Goal: Task Accomplishment & Management: Manage account settings

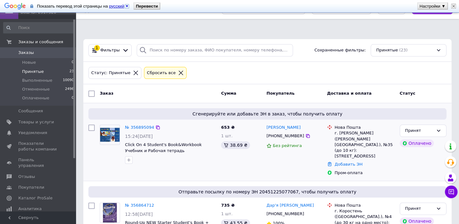
click at [110, 136] on img at bounding box center [110, 135] width 20 height 14
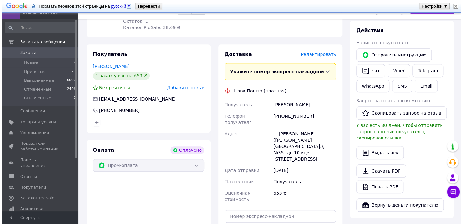
scroll to position [152, 0]
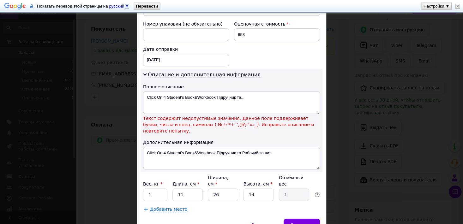
scroll to position [278, 0]
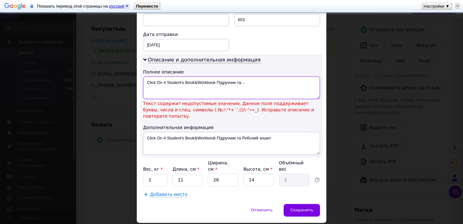
click at [196, 76] on textarea "Click On 4 Student's Book&Workbook Підручник та..." at bounding box center [231, 87] width 177 height 23
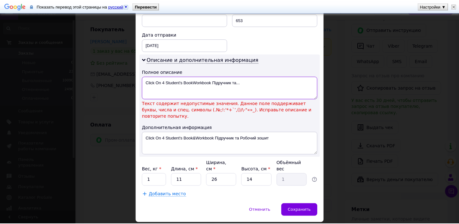
scroll to position [264, 0]
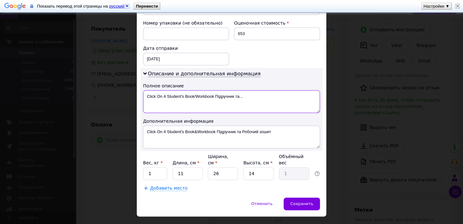
type textarea "Click On 4 Student's Book/Workbook Підручник та..."
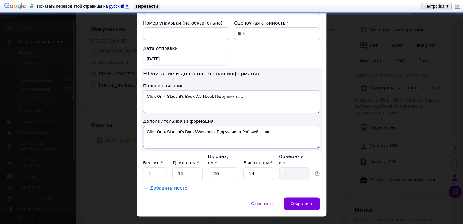
click at [195, 126] on textarea "Click On 4 Student's Book&Workbook Підручник та Робочий зошит" at bounding box center [231, 137] width 177 height 23
type textarea "Click On 4 Student's Book/Workbook Підручник та Робочий зошит"
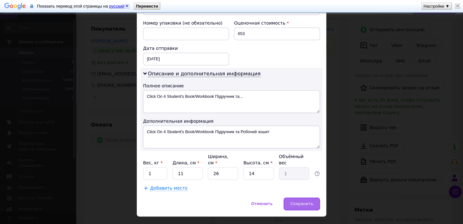
click at [301, 202] on span "Сохранить" at bounding box center [301, 204] width 23 height 5
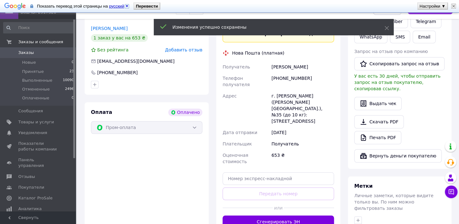
click at [296, 216] on button "Сгенерировать ЭН" at bounding box center [279, 222] width 112 height 13
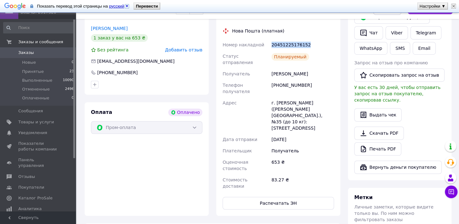
drag, startPoint x: 306, startPoint y: 46, endPoint x: 272, endPoint y: 46, distance: 33.8
click at [272, 46] on div "20451225176152" at bounding box center [302, 44] width 65 height 11
copy div "20451225176152"
drag, startPoint x: 297, startPoint y: 69, endPoint x: 271, endPoint y: 70, distance: 26.2
click at [271, 70] on div "Кріль Олена" at bounding box center [302, 73] width 65 height 11
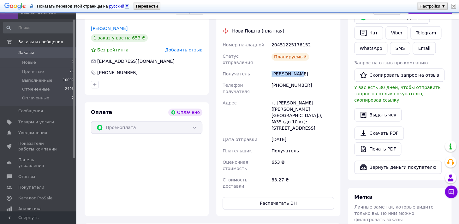
copy div "Кріль Олена"
drag, startPoint x: 303, startPoint y: 82, endPoint x: 273, endPoint y: 82, distance: 30.0
click at [273, 82] on div "[PHONE_NUMBER]" at bounding box center [302, 89] width 65 height 18
copy div "[PHONE_NUMBER]"
drag, startPoint x: 293, startPoint y: 99, endPoint x: 265, endPoint y: 93, distance: 29.1
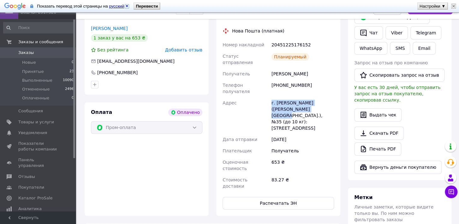
click at [265, 93] on div "Номер накладной 20451225176152 Статус отправления Планируемый Получатель Кріль …" at bounding box center [278, 115] width 114 height 153
copy div "Адрес г. Хмельницкий (Хмельницкая обл.), №35"
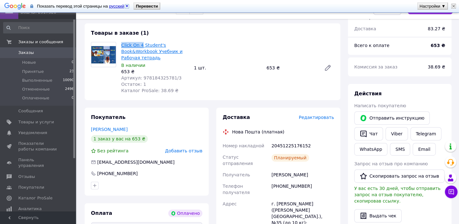
drag, startPoint x: 120, startPoint y: 45, endPoint x: 141, endPoint y: 46, distance: 20.6
click at [141, 46] on div "Click On 4 Student's Book&Workbook Учебник и Рабочая тетрадь В наличии 653 ₴ Ар…" at bounding box center [155, 68] width 73 height 54
copy link "Click On 4"
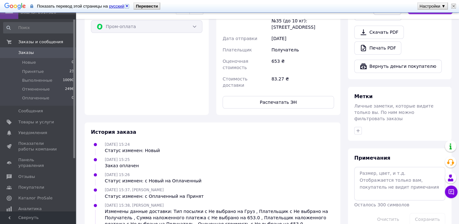
scroll to position [268, 0]
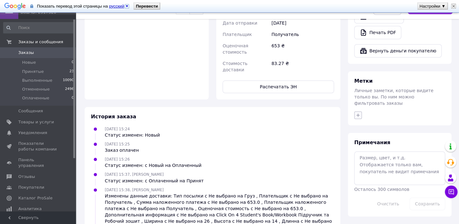
click at [358, 113] on icon "button" at bounding box center [358, 115] width 5 height 5
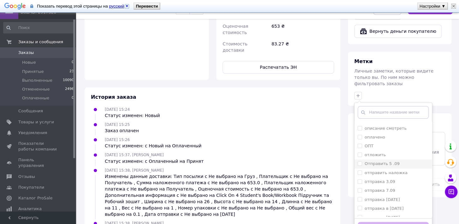
scroll to position [505, 0]
click at [361, 132] on input "оплачено" at bounding box center [360, 134] width 4 height 4
checkbox input "true"
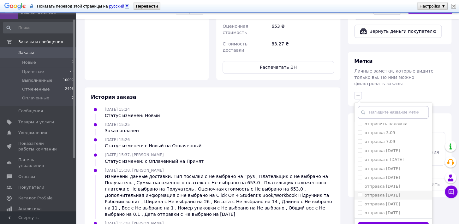
scroll to position [556, 0]
click at [360, 161] on input "отправка [DATE]" at bounding box center [360, 163] width 4 height 4
checkbox input "true"
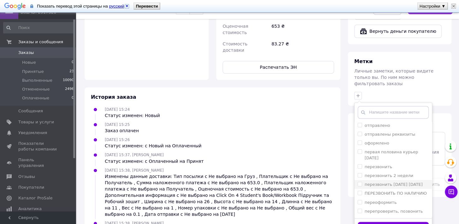
scroll to position [657, 0]
click at [360, 140] on input "оформлено" at bounding box center [360, 142] width 4 height 4
checkbox input "true"
click at [384, 222] on button "Добавить метку" at bounding box center [393, 228] width 71 height 12
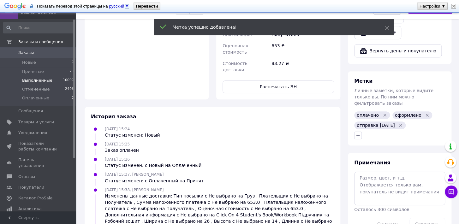
scroll to position [283, 0]
